Goal: Check status: Check status

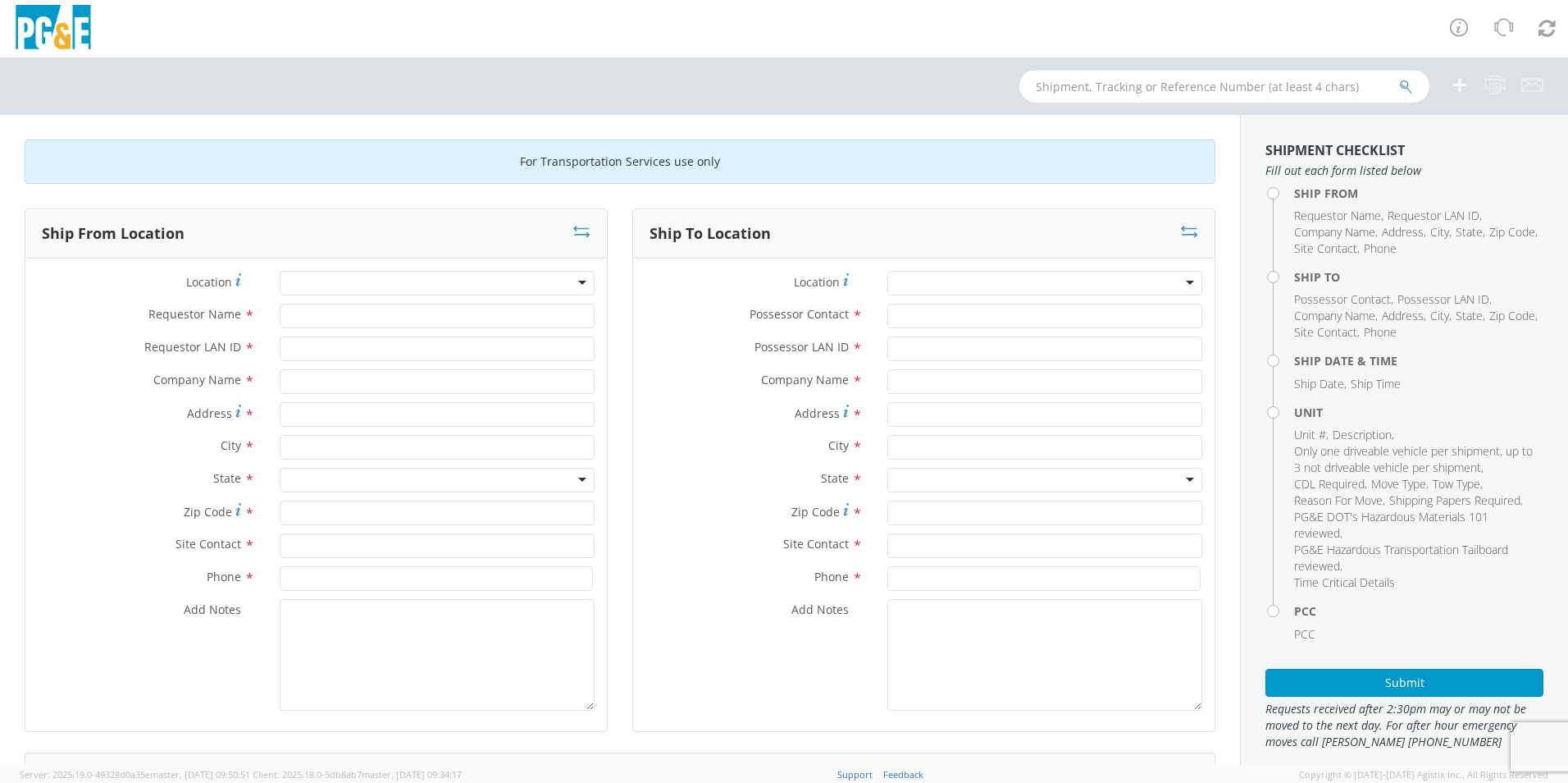
click at [1051, 85] on input "text" at bounding box center [1225, 86] width 410 height 33
type input "b33895"
click at [1401, 84] on icon "submit" at bounding box center [1406, 87] width 14 height 15
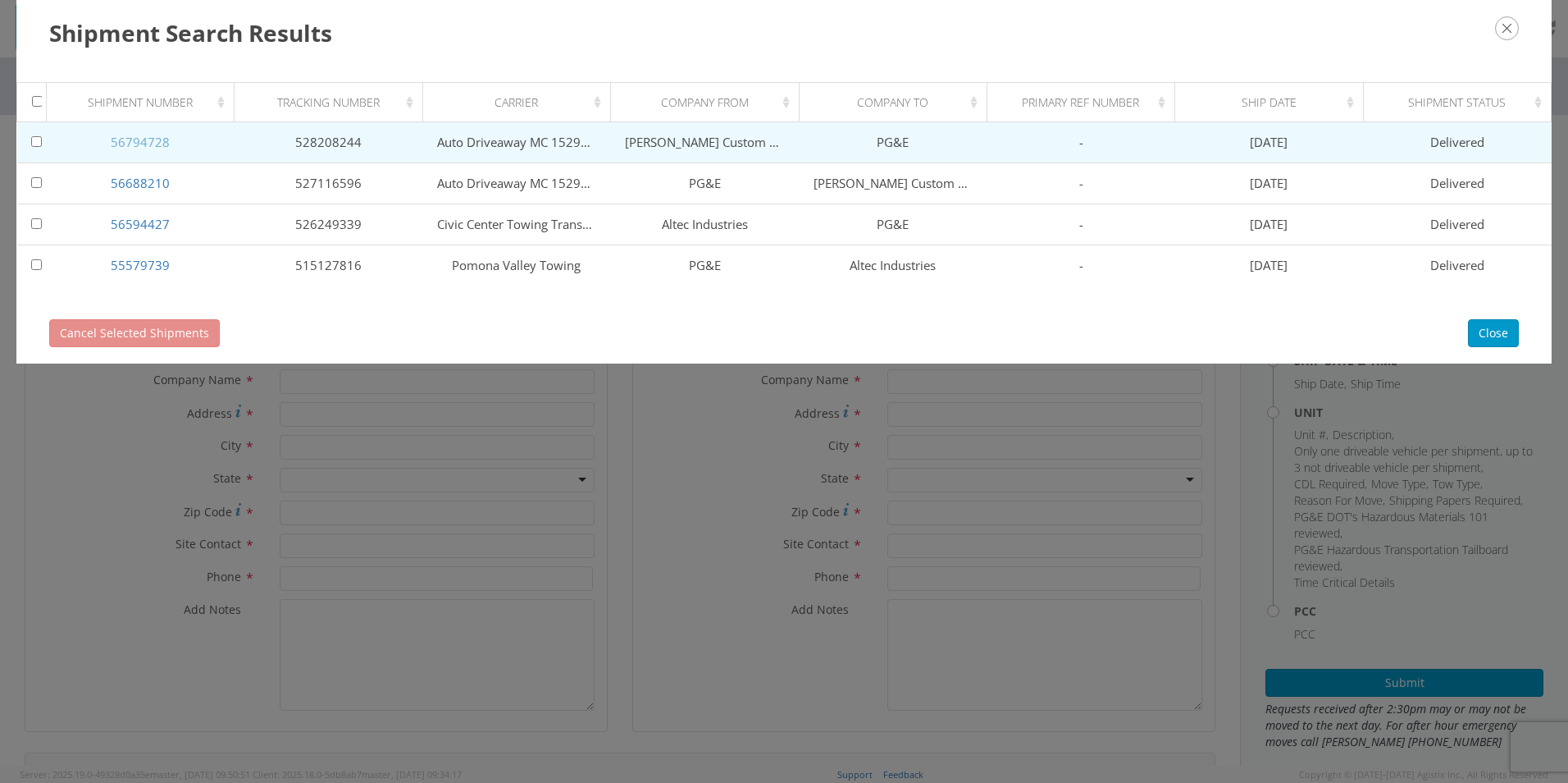
click at [131, 143] on link "56794728" at bounding box center [140, 142] width 59 height 17
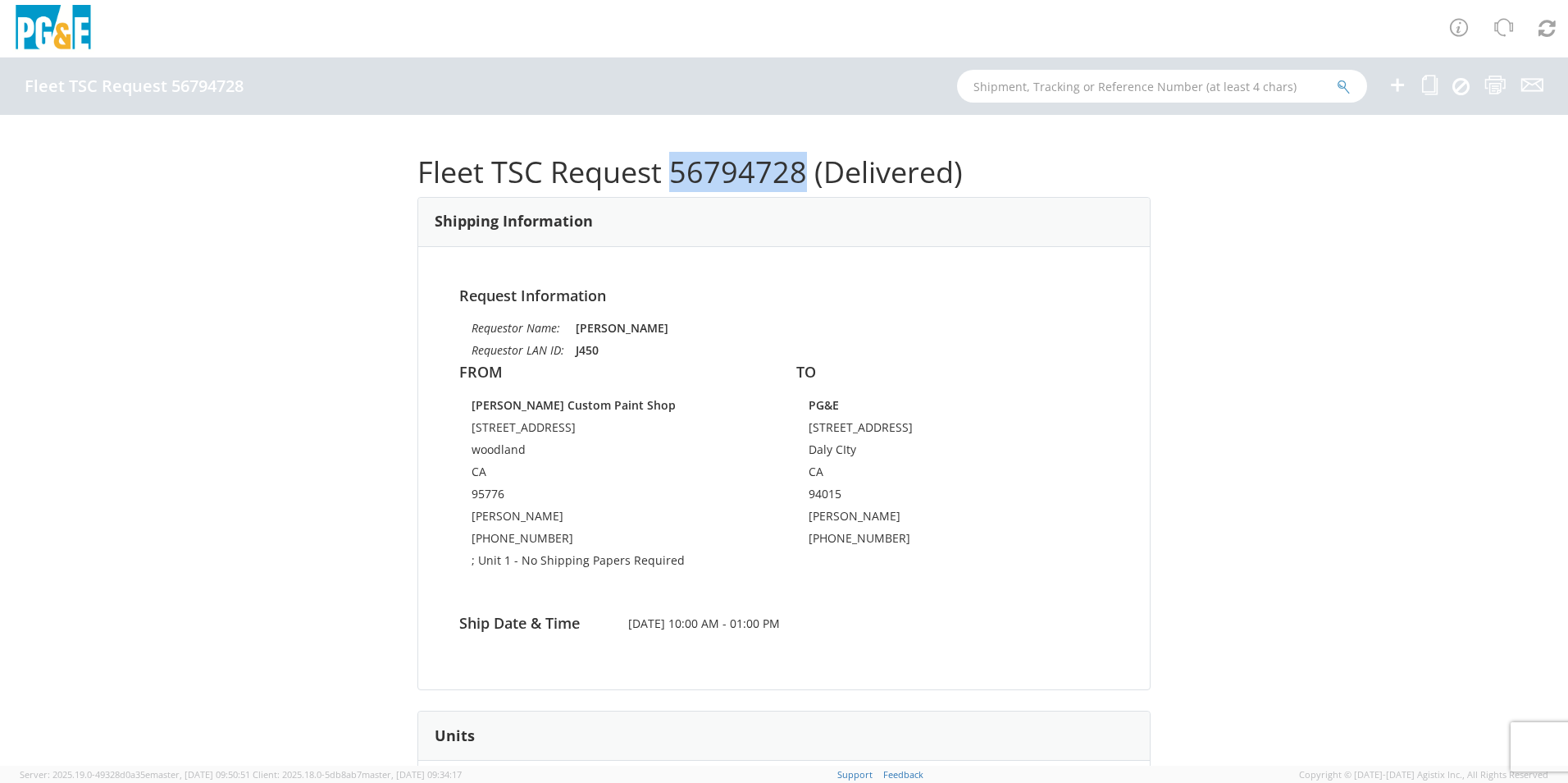
drag, startPoint x: 669, startPoint y: 168, endPoint x: 794, endPoint y: 168, distance: 125.0
click at [794, 168] on h1 "Fleet TSC Request 56794728 (Delivered)" at bounding box center [784, 173] width 733 height 33
copy h1 "56794728"
